Goal: Task Accomplishment & Management: Manage account settings

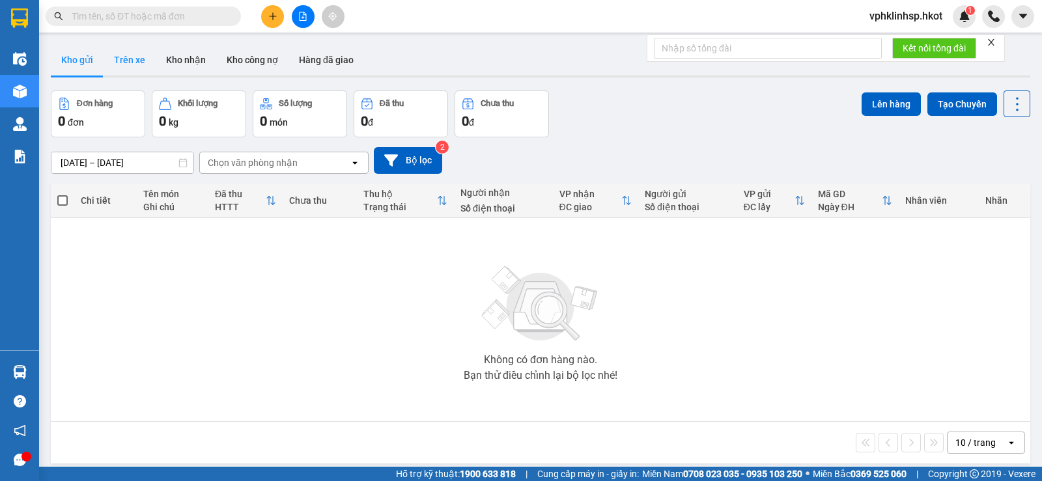
click at [118, 63] on button "Trên xe" at bounding box center [130, 59] width 52 height 31
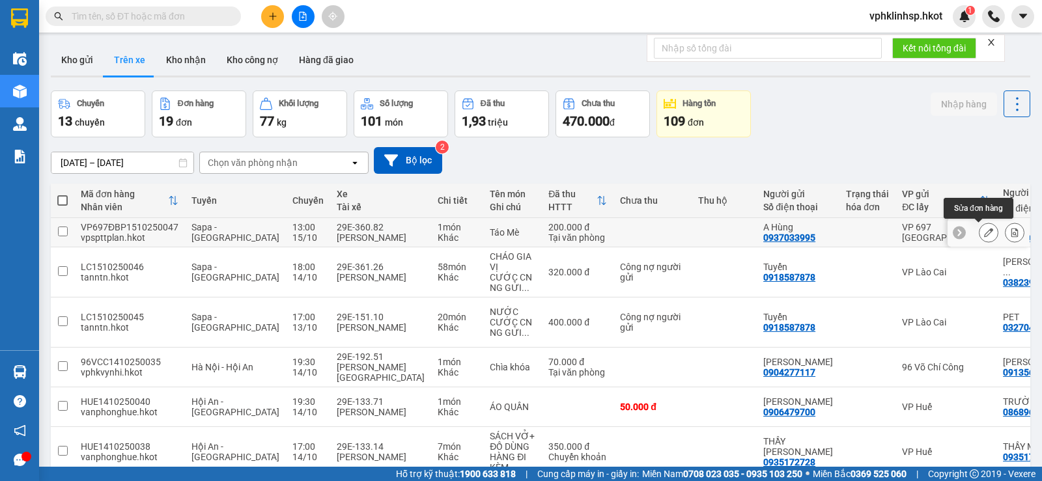
click at [984, 235] on icon at bounding box center [988, 232] width 9 height 9
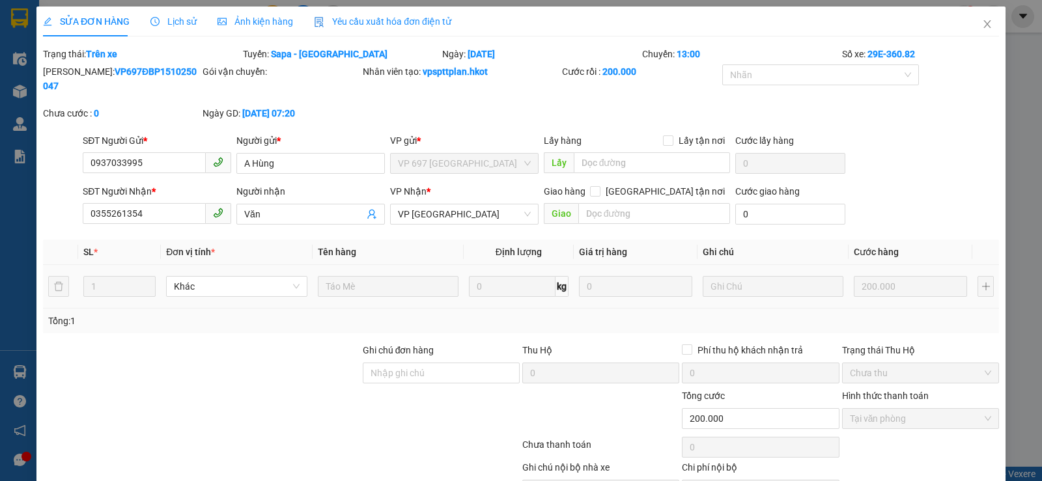
type input "0937033995"
type input "A Hùng"
type input "0355261354"
type input "Văn"
type input "0"
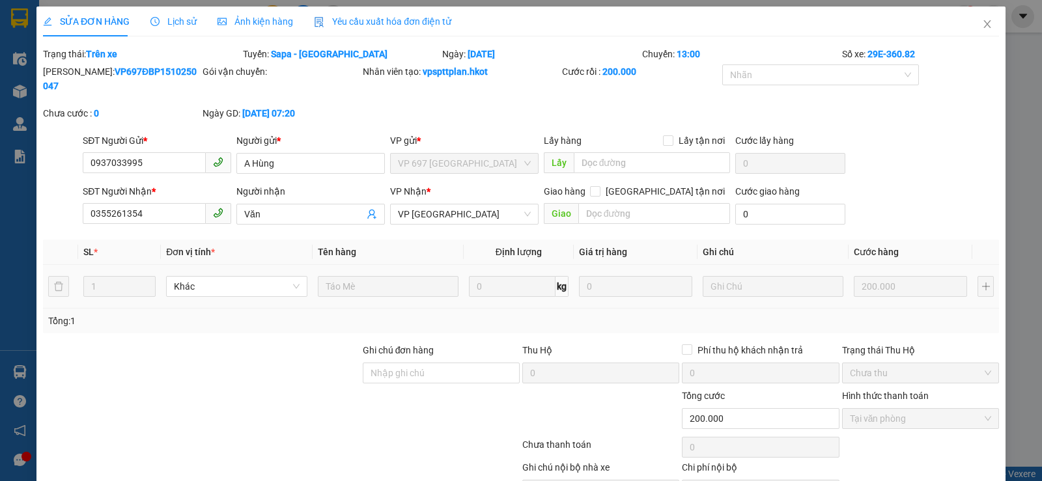
type input "200.000"
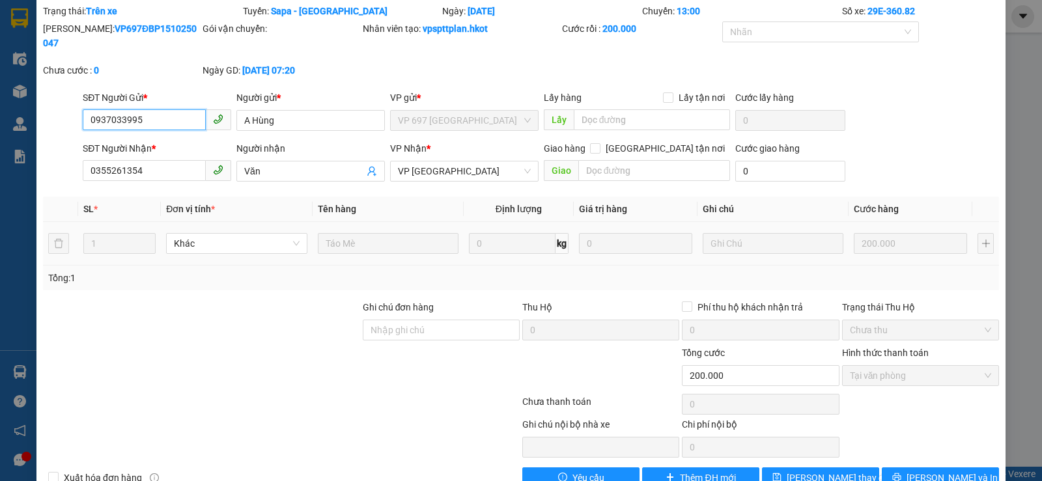
scroll to position [61, 0]
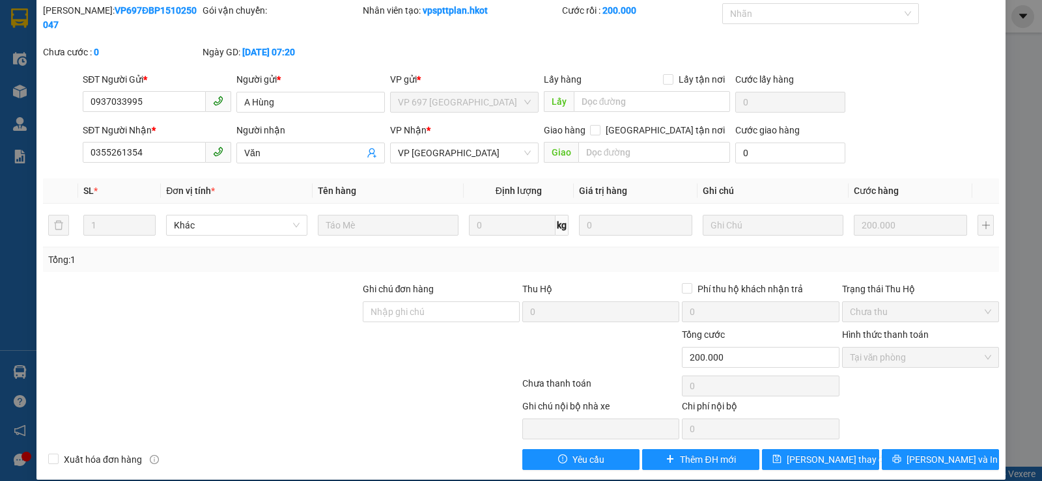
click at [1012, 121] on div "SỬA ĐƠN HÀNG Lịch sử Ảnh kiện hàng Yêu cầu xuất hóa đơn điện tử Total Paid Fee …" at bounding box center [521, 240] width 1042 height 481
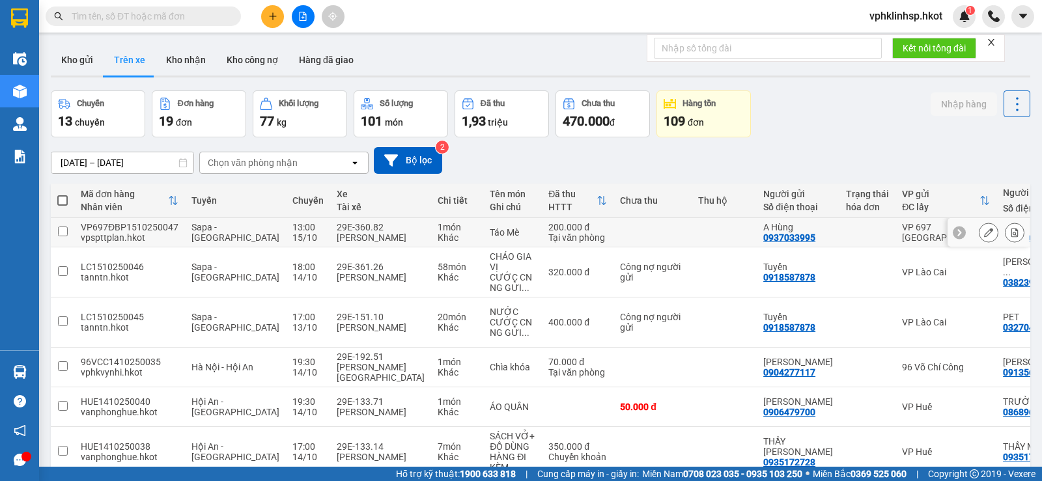
click at [431, 233] on td "1 món Khác" at bounding box center [457, 232] width 52 height 29
checkbox input "true"
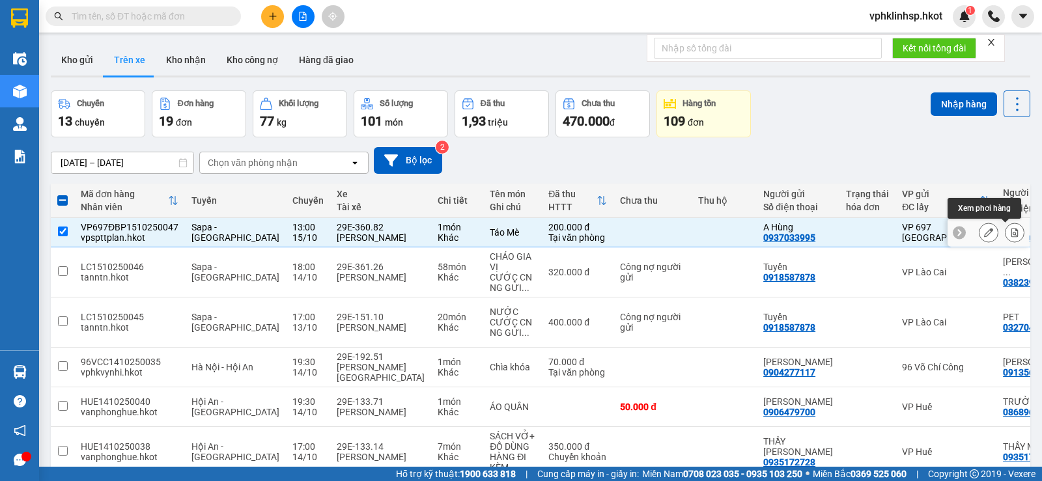
click at [1010, 233] on button at bounding box center [1015, 233] width 18 height 23
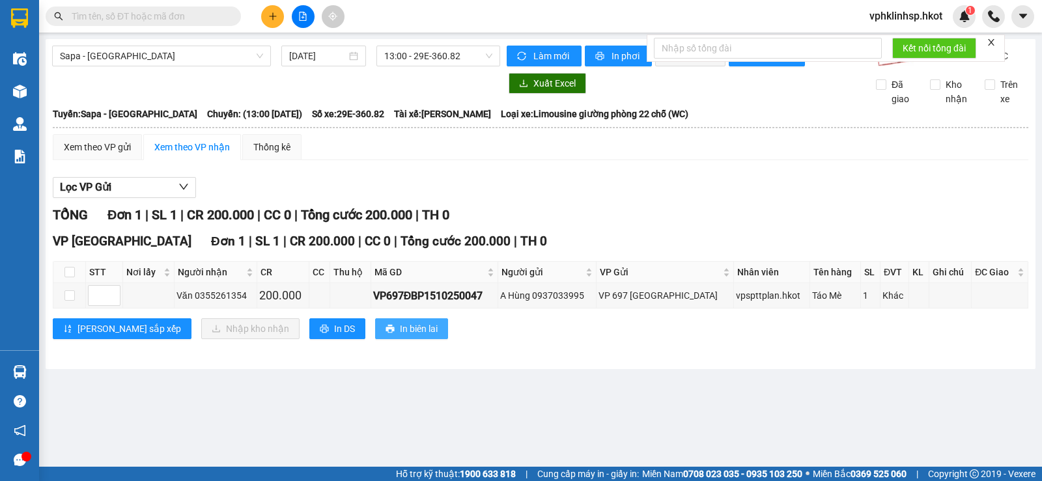
click at [375, 336] on button "In biên lai" at bounding box center [411, 329] width 73 height 21
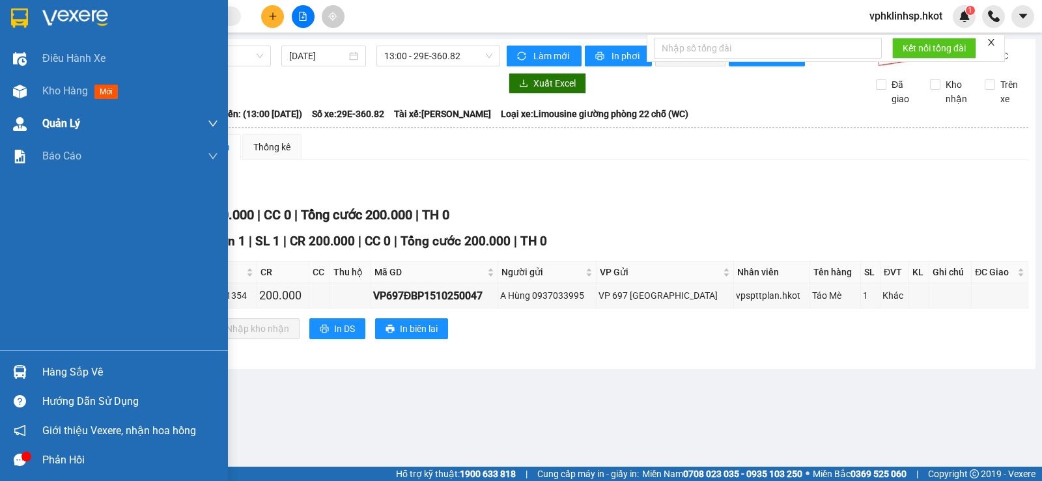
drag, startPoint x: 45, startPoint y: 100, endPoint x: 165, endPoint y: 111, distance: 121.0
click at [46, 100] on div "Kho hàng mới" at bounding box center [130, 91] width 176 height 33
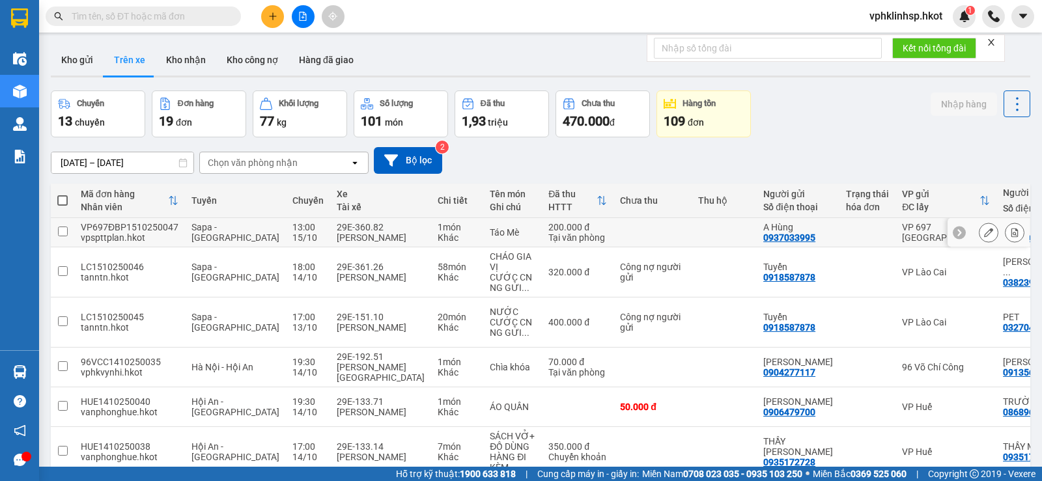
click at [293, 233] on div "15/10" at bounding box center [308, 238] width 31 height 10
checkbox input "true"
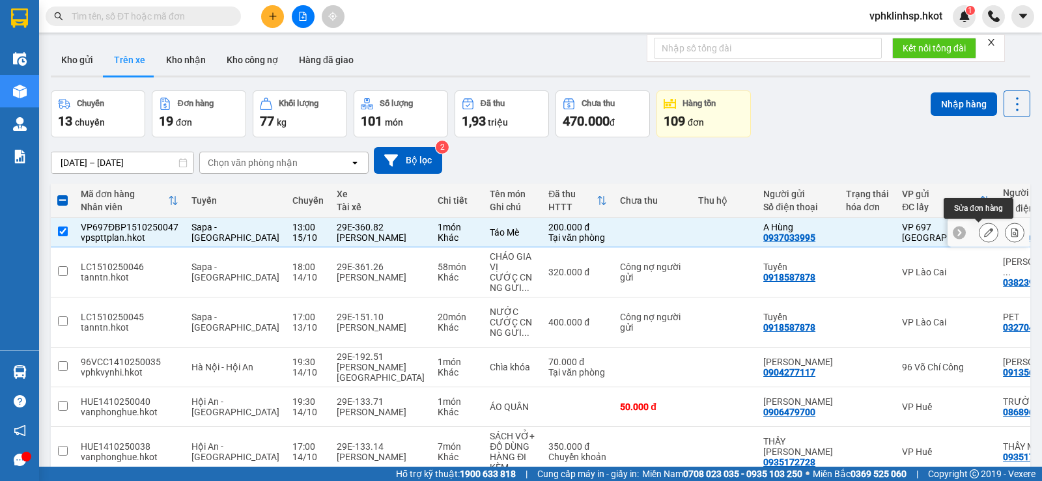
click at [984, 230] on icon at bounding box center [988, 232] width 9 height 9
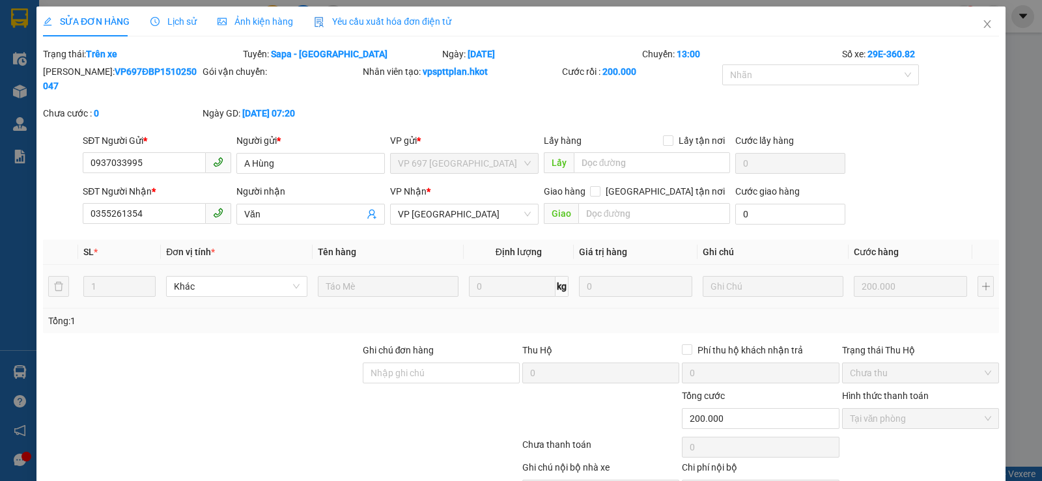
type input "0937033995"
type input "A Hùng"
type input "0355261354"
type input "Văn"
type input "0"
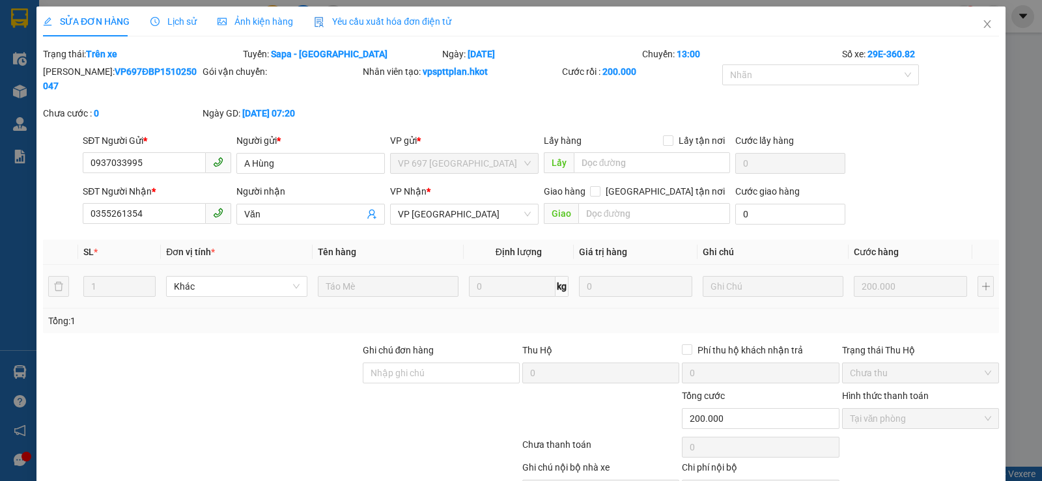
type input "200.000"
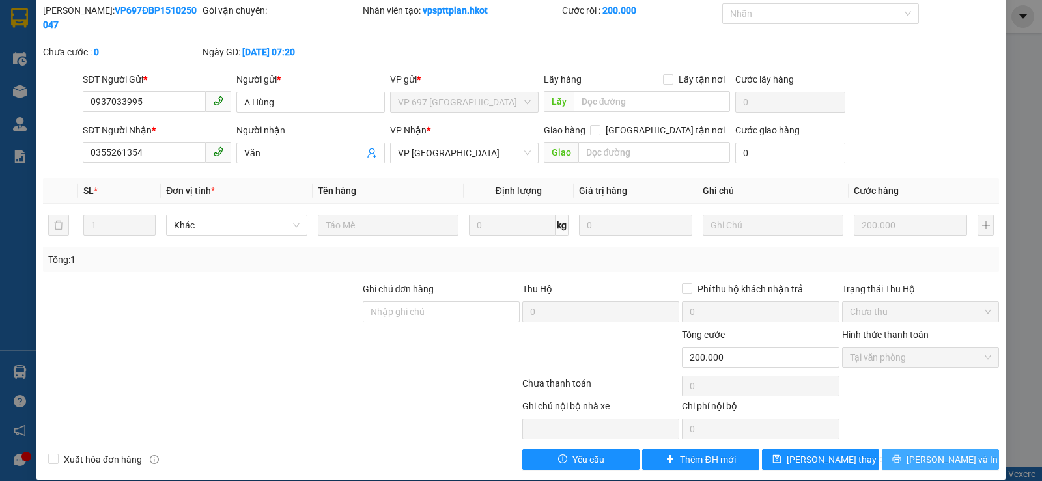
click at [964, 451] on button "[PERSON_NAME] và In" at bounding box center [940, 460] width 117 height 21
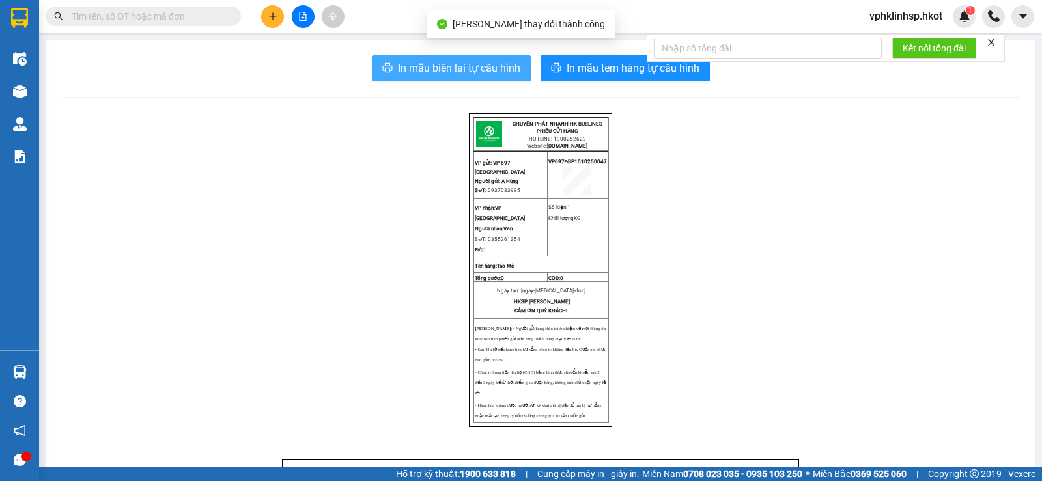
click at [466, 79] on button "In mẫu biên lai tự cấu hình" at bounding box center [451, 68] width 159 height 26
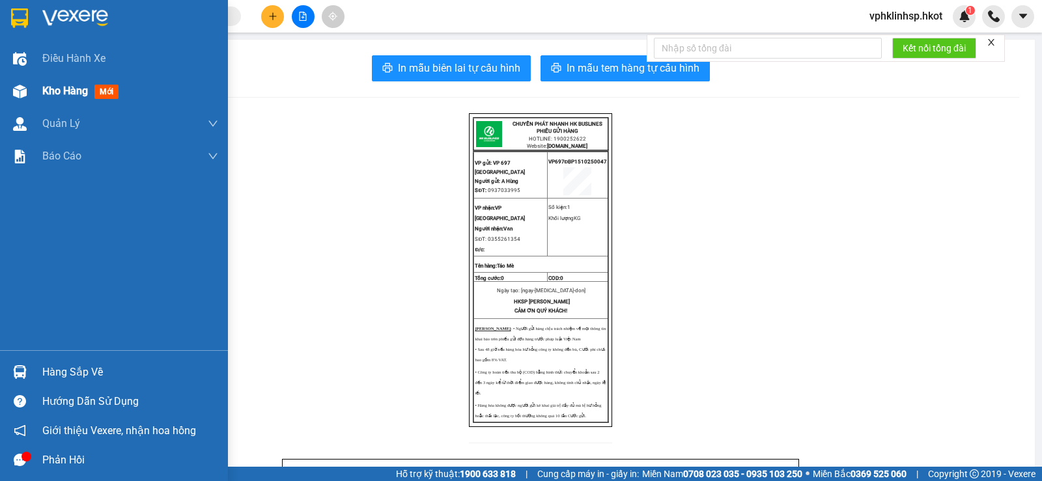
click at [46, 87] on span "Kho hàng" at bounding box center [65, 91] width 46 height 12
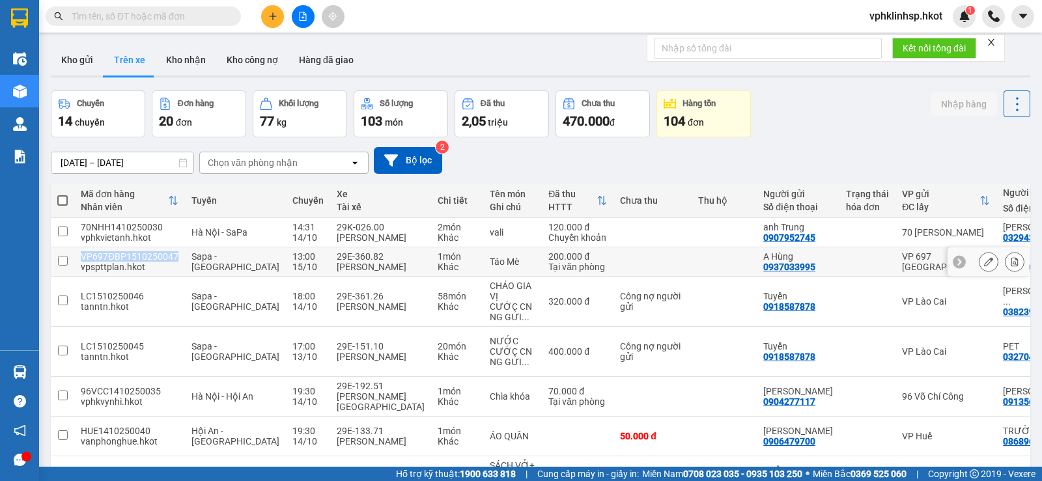
drag, startPoint x: 173, startPoint y: 256, endPoint x: 80, endPoint y: 261, distance: 93.3
click at [80, 261] on td "VP697ĐBP1510250047 vpspttplan.hkot" at bounding box center [129, 262] width 111 height 29
checkbox input "true"
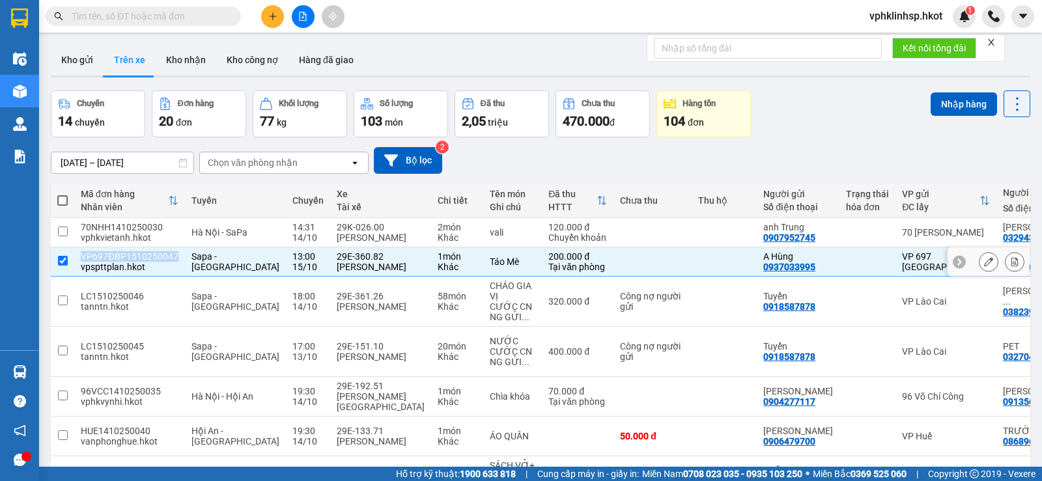
copy div "VP697ĐBP1510250047"
